Goal: Go to known website: Access a specific website the user already knows

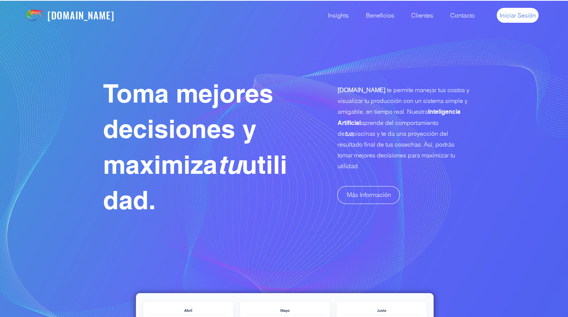
click at [527, 21] on link "Iniciar Sesión" at bounding box center [518, 15] width 42 height 15
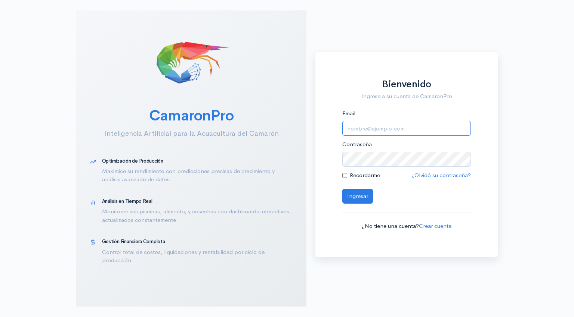
click at [369, 129] on input "Email" at bounding box center [406, 128] width 128 height 15
type input "[EMAIL_ADDRESS][DOMAIN_NAME]"
click at [360, 198] on button "Ingresar" at bounding box center [357, 196] width 31 height 15
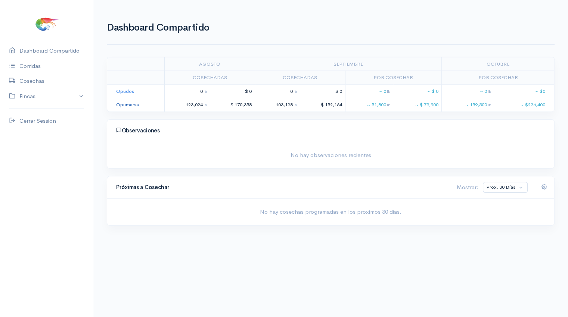
click at [126, 105] on link "Opumarsa" at bounding box center [127, 105] width 23 height 6
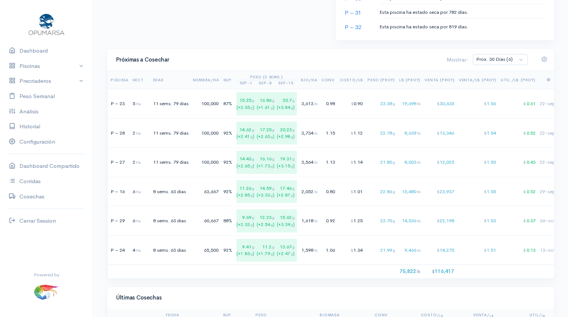
scroll to position [543, 0]
